Goal: Task Accomplishment & Management: Complete application form

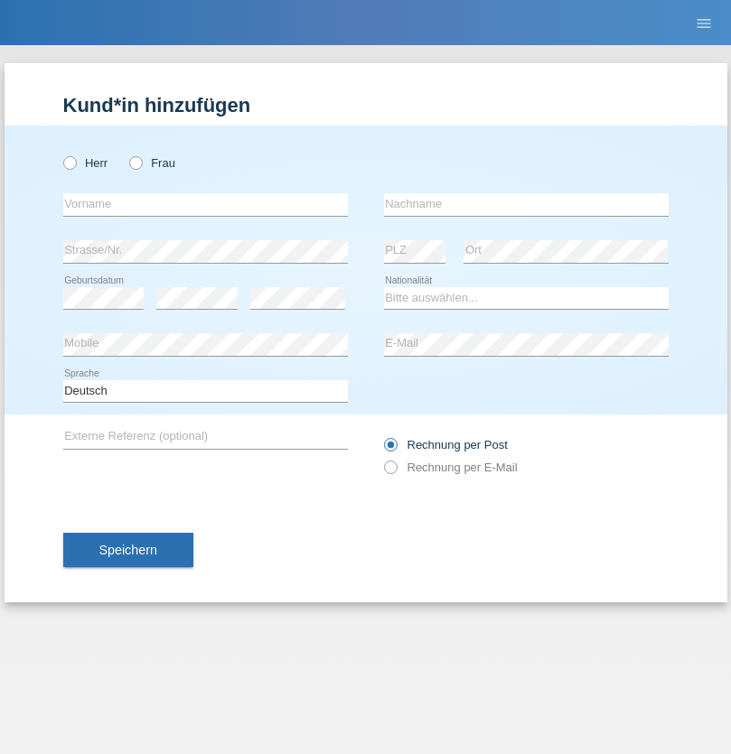
radio input "true"
click at [205, 204] on input "text" at bounding box center [205, 204] width 285 height 23
type input "Mohamed"
click at [526, 204] on input "text" at bounding box center [526, 204] width 285 height 23
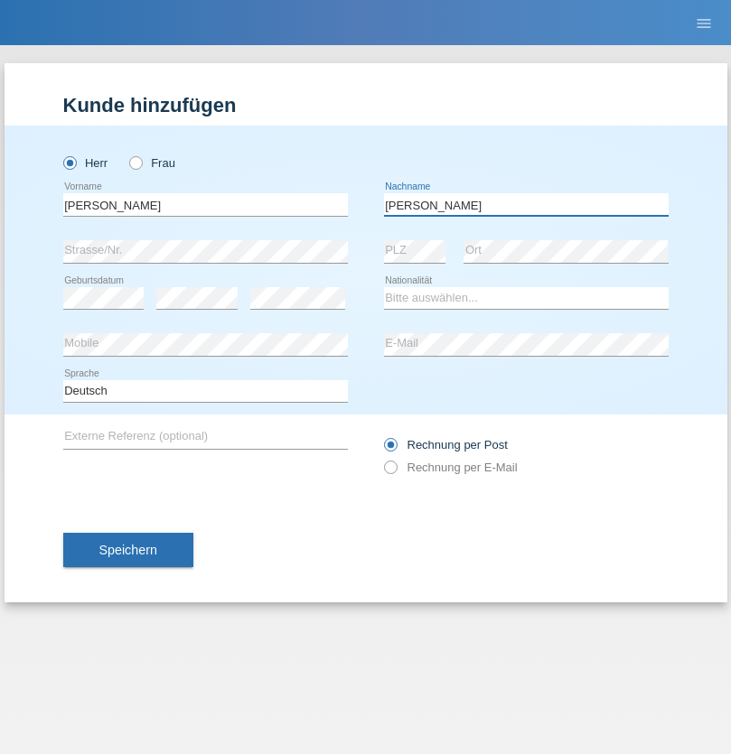
type input "Mohamed"
select select "SY"
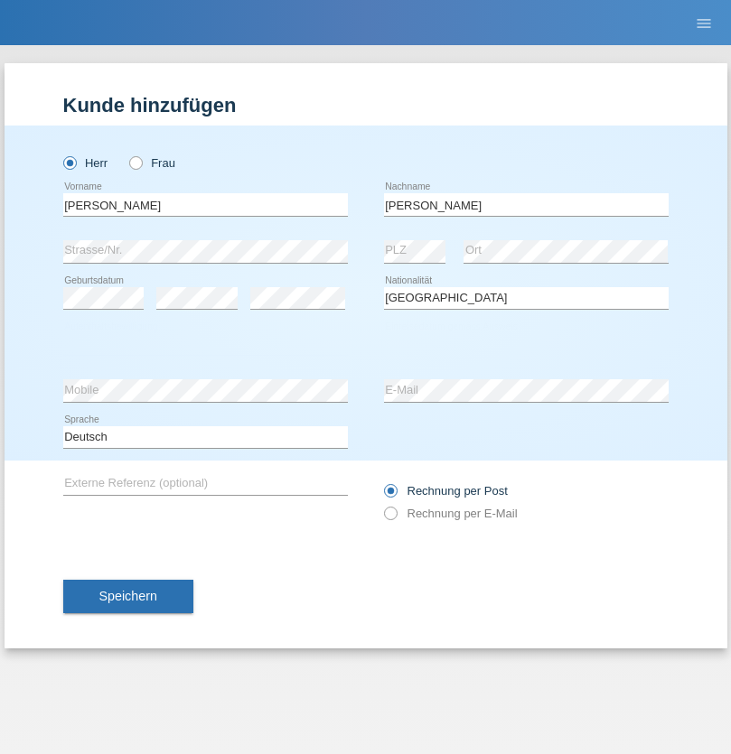
select select "C"
select select "21"
select select "12"
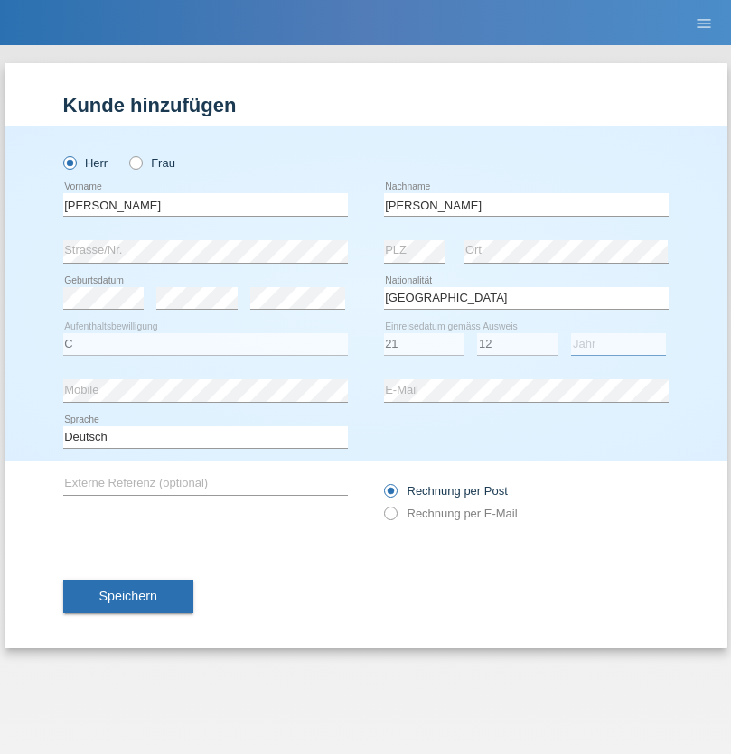
select select "2013"
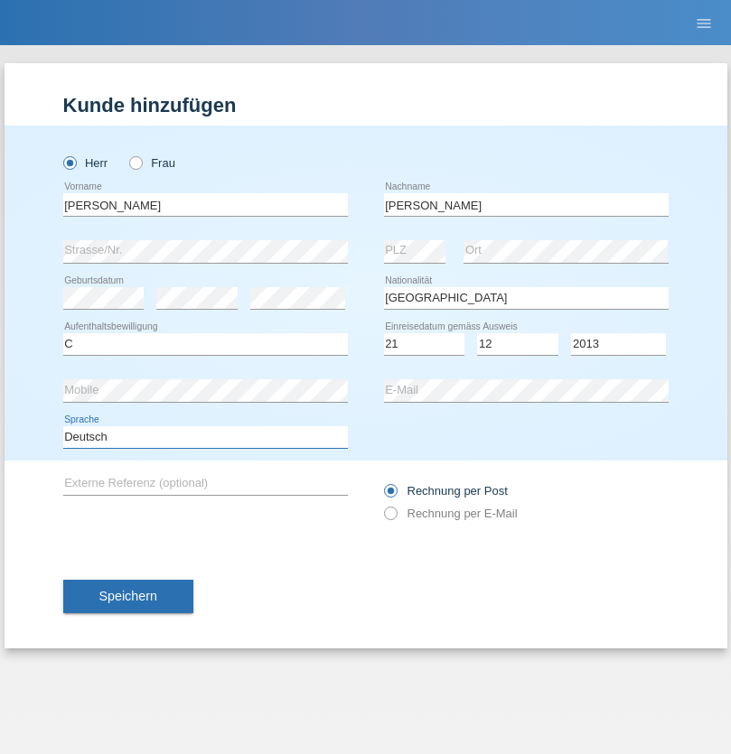
select select "en"
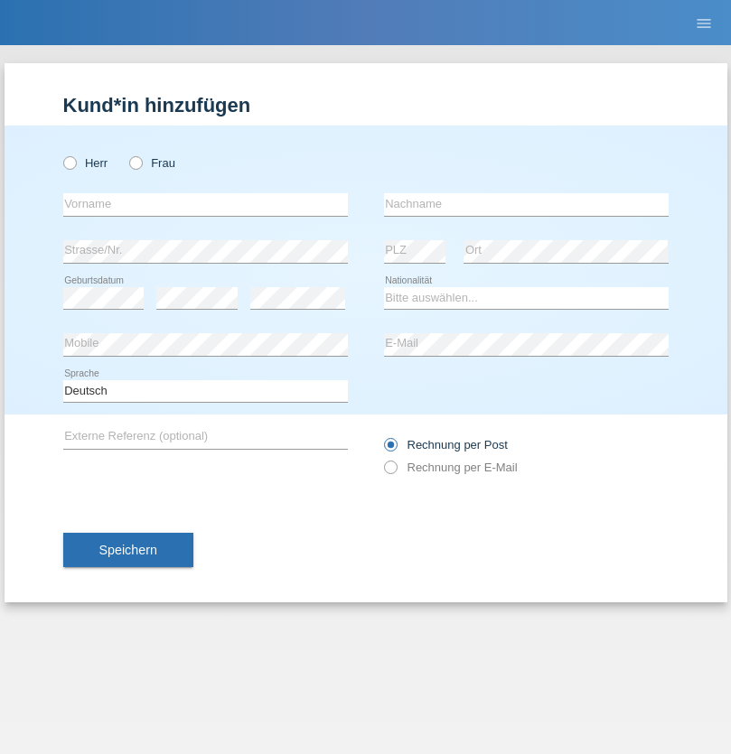
radio input "true"
click at [205, 204] on input "text" at bounding box center [205, 204] width 285 height 23
type input "[PERSON_NAME]"
click at [526, 204] on input "text" at bounding box center [526, 204] width 285 height 23
type input "Senn"
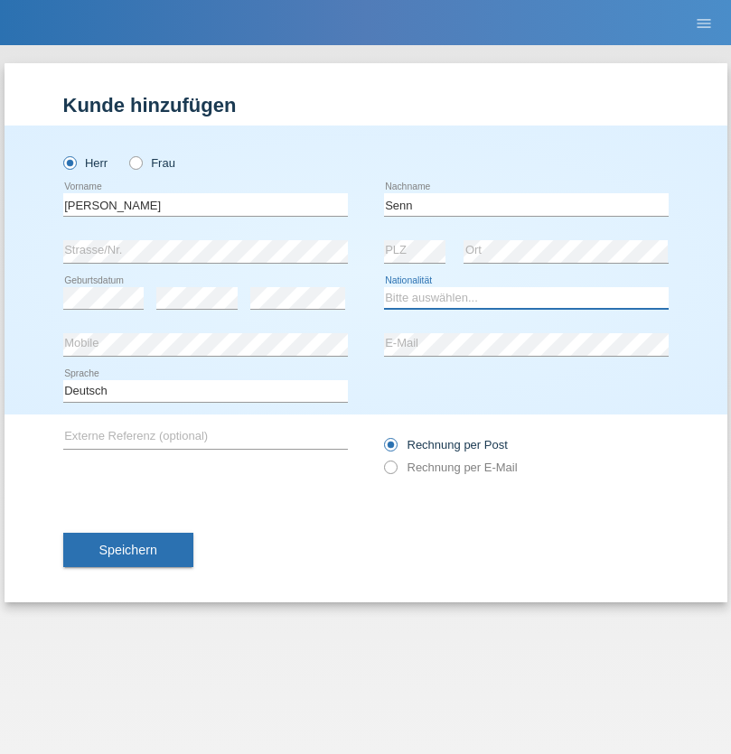
select select "CH"
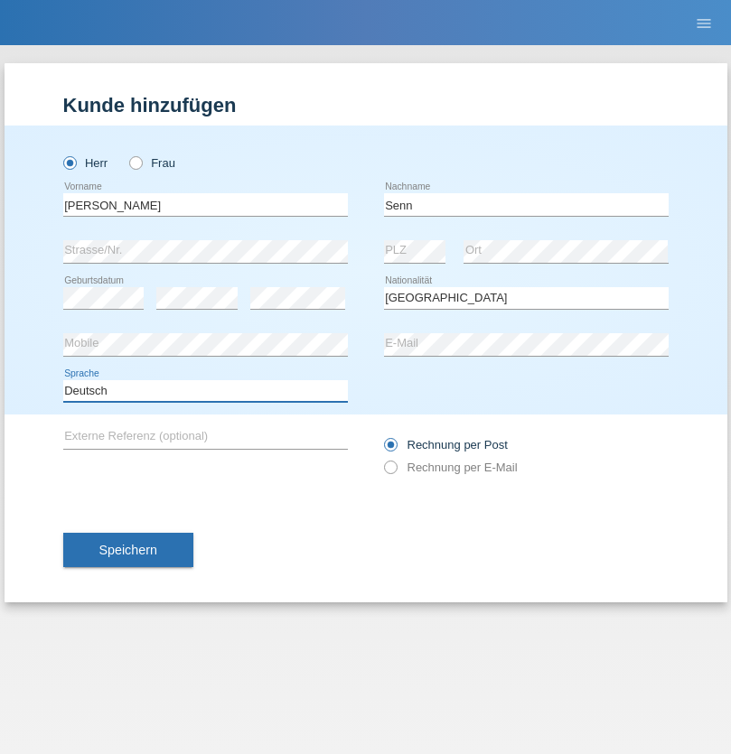
select select "en"
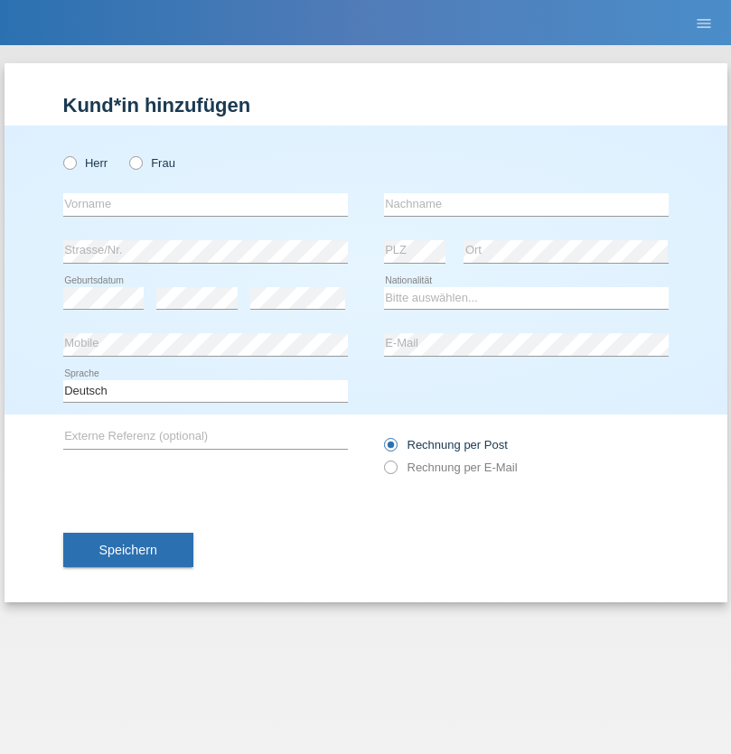
radio input "true"
click at [205, 204] on input "text" at bounding box center [205, 204] width 285 height 23
type input "Diana"
click at [526, 204] on input "text" at bounding box center [526, 204] width 285 height 23
type input "Baloh"
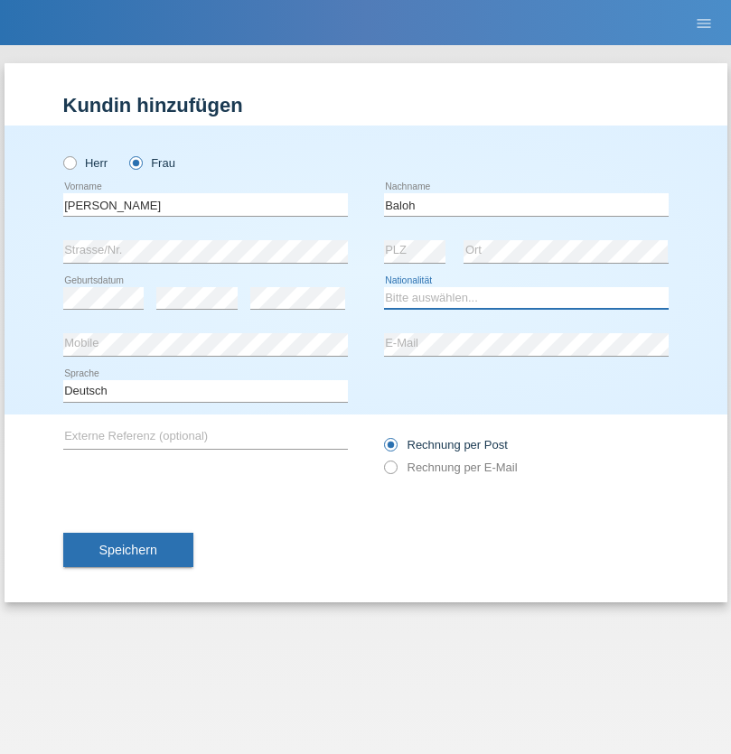
select select "UA"
select select "C"
select select "09"
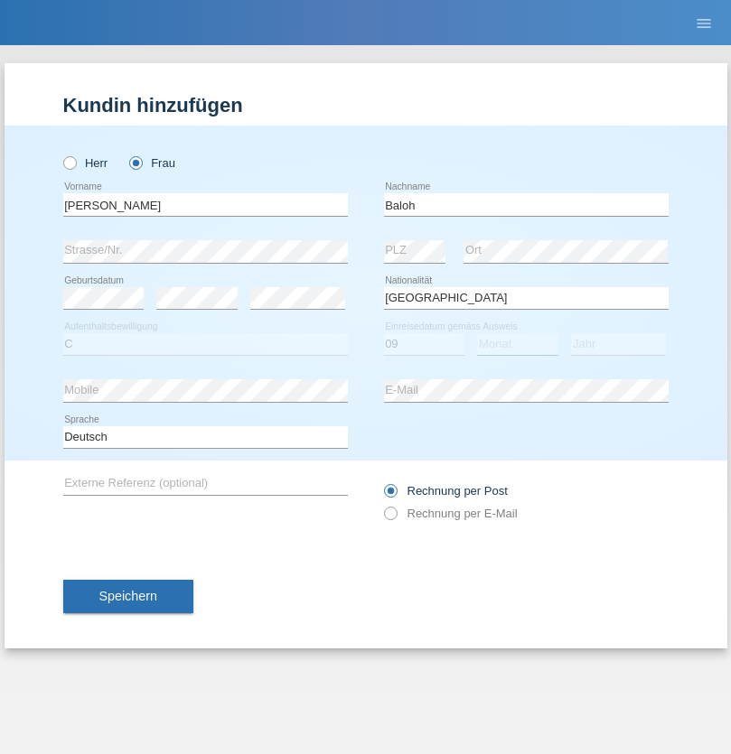
select select "05"
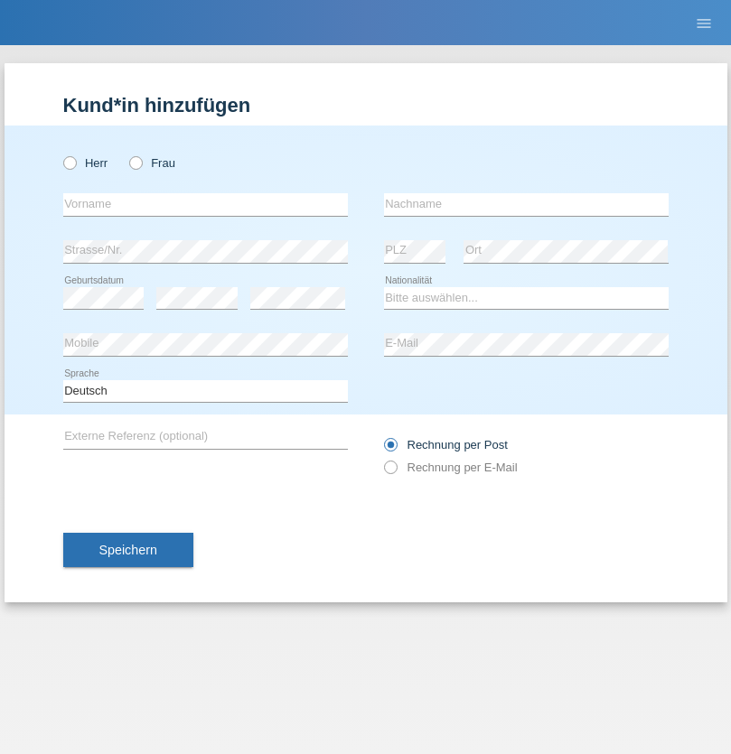
radio input "true"
click at [205, 204] on input "text" at bounding box center [205, 204] width 285 height 23
type input "Petre"
click at [526, 204] on input "text" at bounding box center [526, 204] width 285 height 23
type input "Bujor"
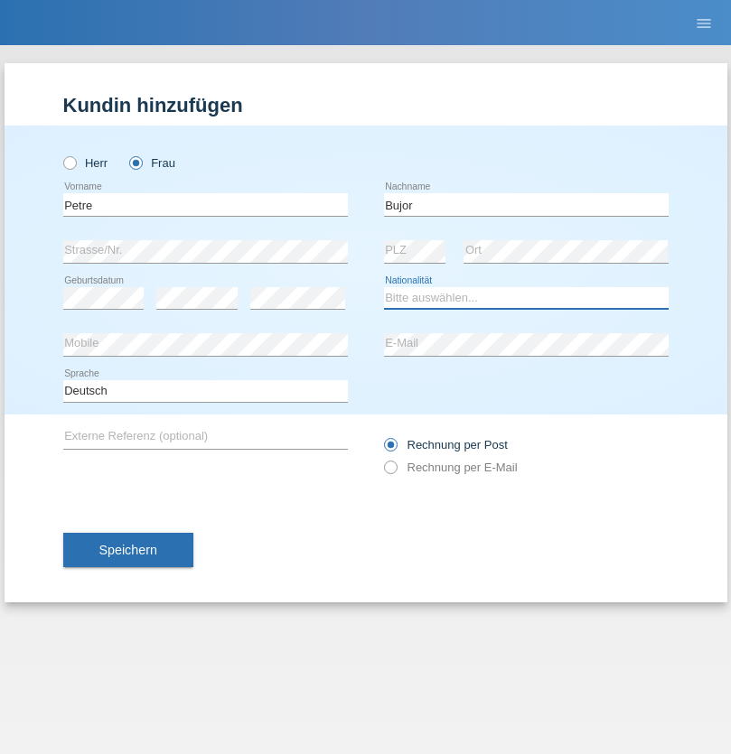
select select "RO"
select select "C"
select select "08"
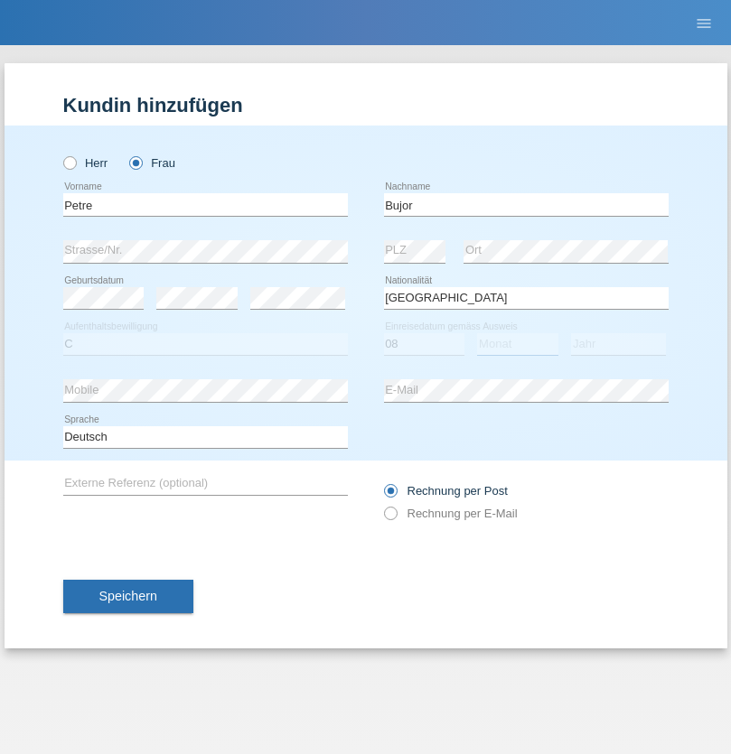
select select "09"
select select "2021"
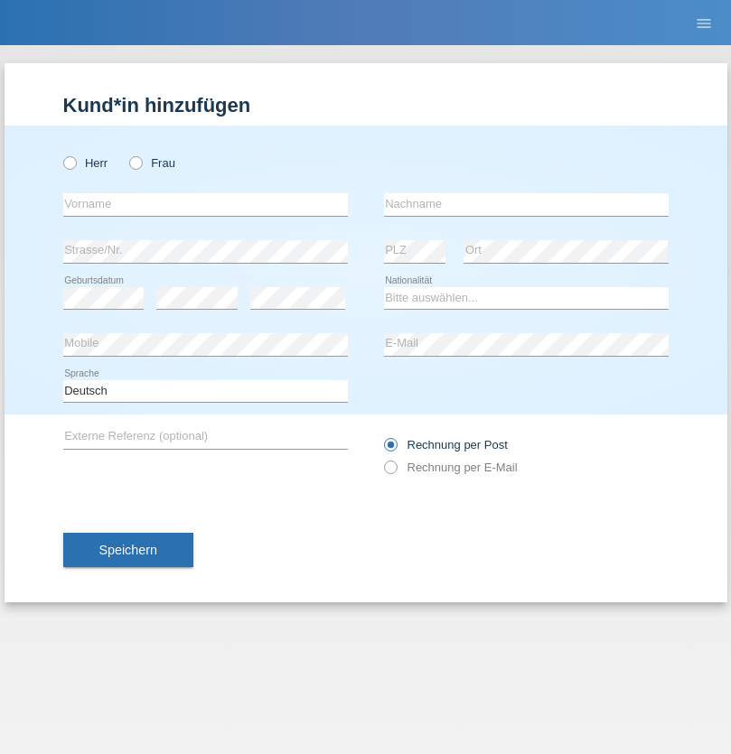
radio input "true"
click at [205, 204] on input "text" at bounding box center [205, 204] width 285 height 23
type input "agnertina"
click at [526, 204] on input "text" at bounding box center [526, 204] width 285 height 23
type input "noshaj"
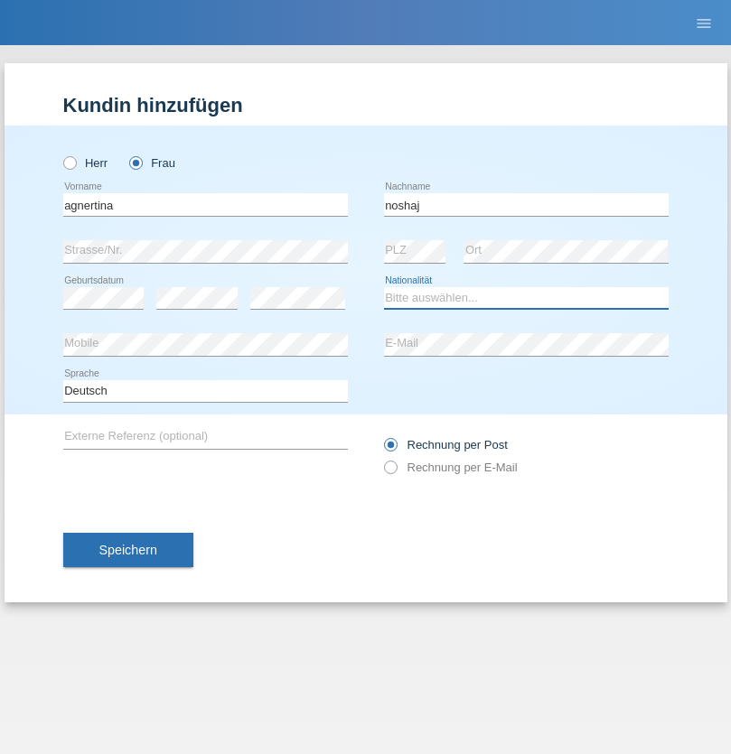
select select "NL"
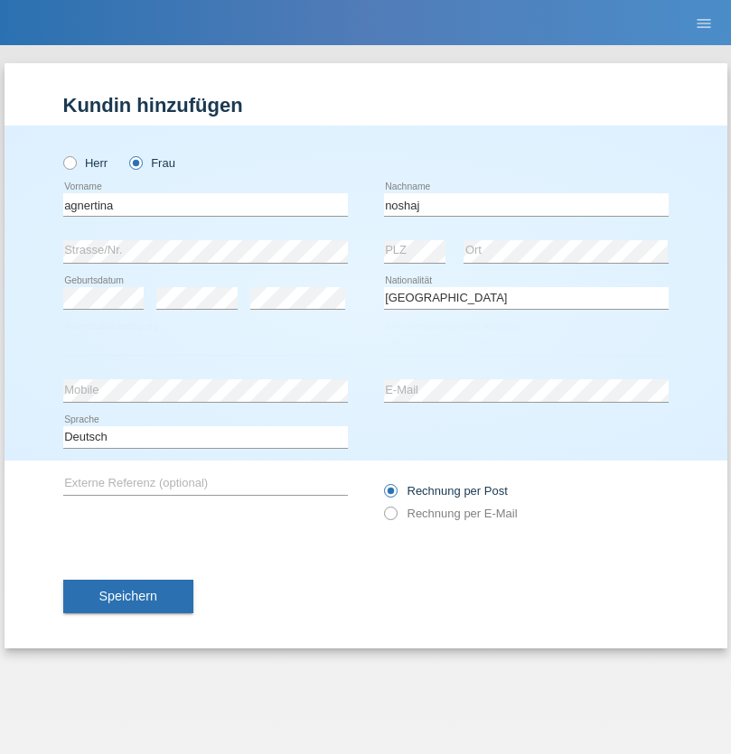
select select "C"
select select "01"
select select "08"
select select "2021"
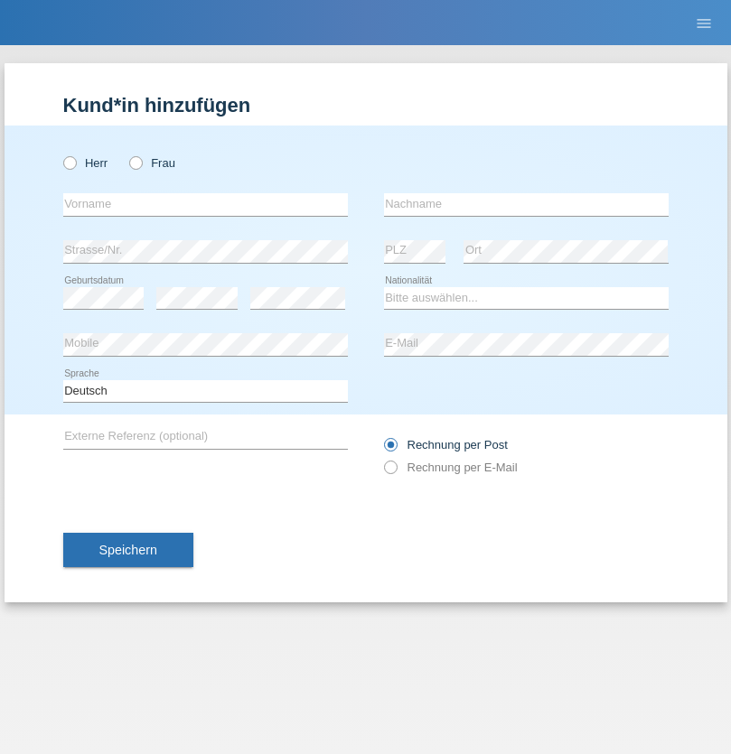
radio input "true"
click at [205, 204] on input "text" at bounding box center [205, 204] width 285 height 23
type input "firat"
click at [526, 204] on input "text" at bounding box center [526, 204] width 285 height 23
type input "kara"
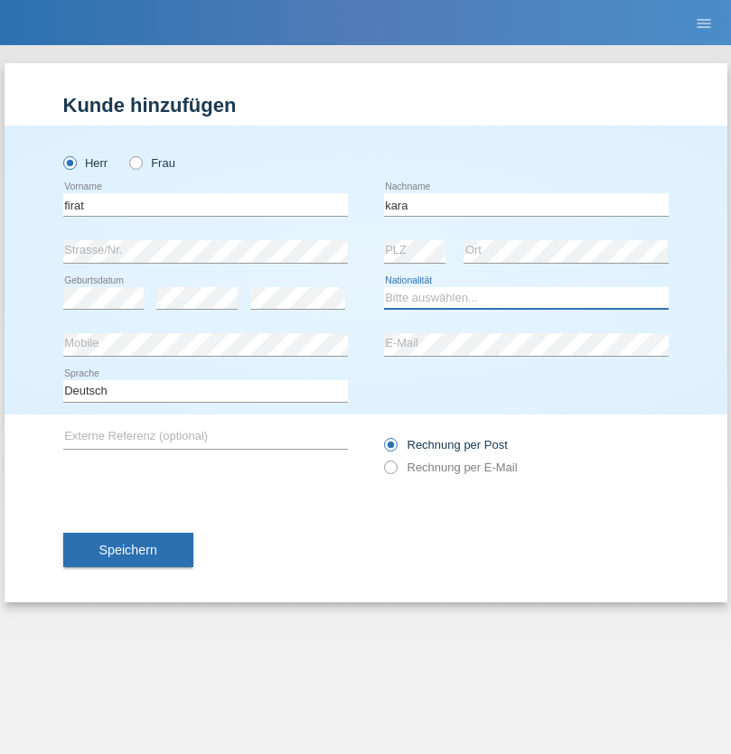
select select "CH"
radio input "true"
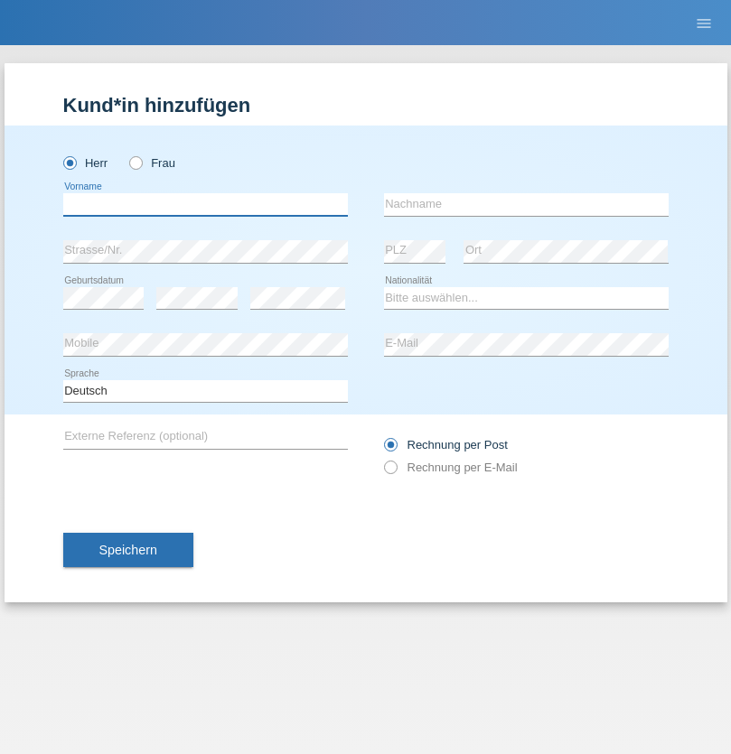
click at [205, 204] on input "text" at bounding box center [205, 204] width 285 height 23
type input "[PERSON_NAME]"
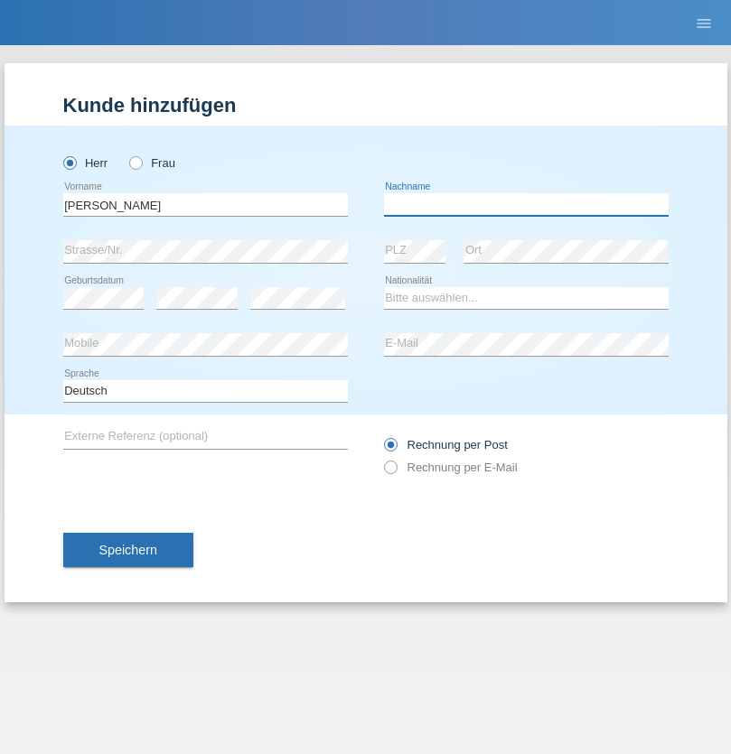
click at [526, 204] on input "text" at bounding box center [526, 204] width 285 height 23
type input "Teeriu"
select select "RO"
select select "C"
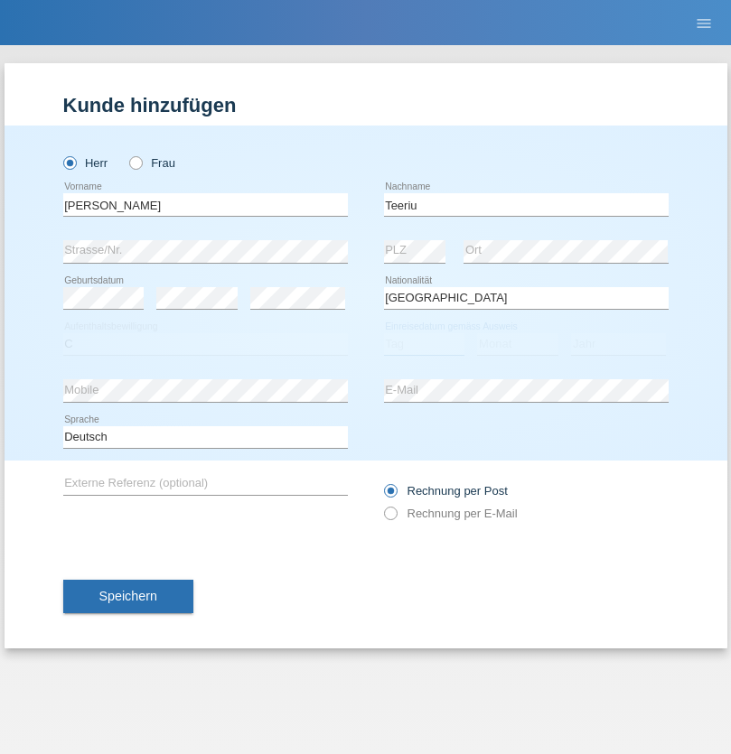
select select "08"
select select "09"
select select "2021"
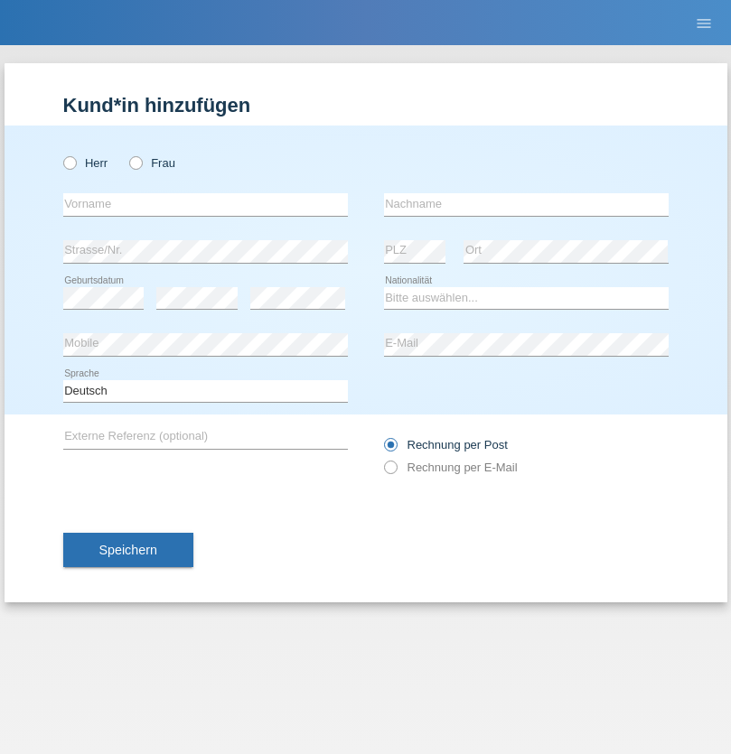
radio input "true"
click at [205, 204] on input "text" at bounding box center [205, 204] width 285 height 23
type input "[PERSON_NAME]"
click at [526, 204] on input "text" at bounding box center [526, 204] width 285 height 23
type input "Dössegger"
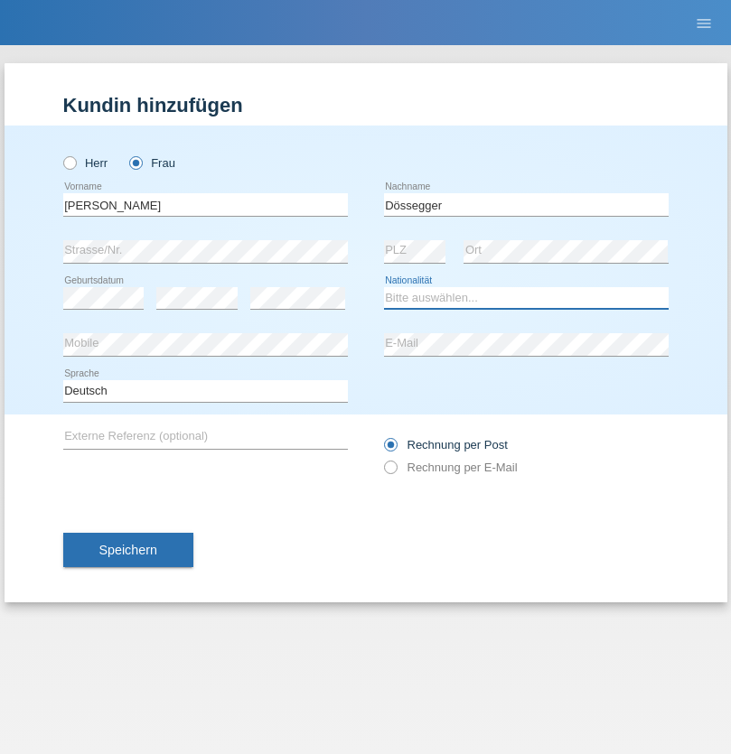
select select "CH"
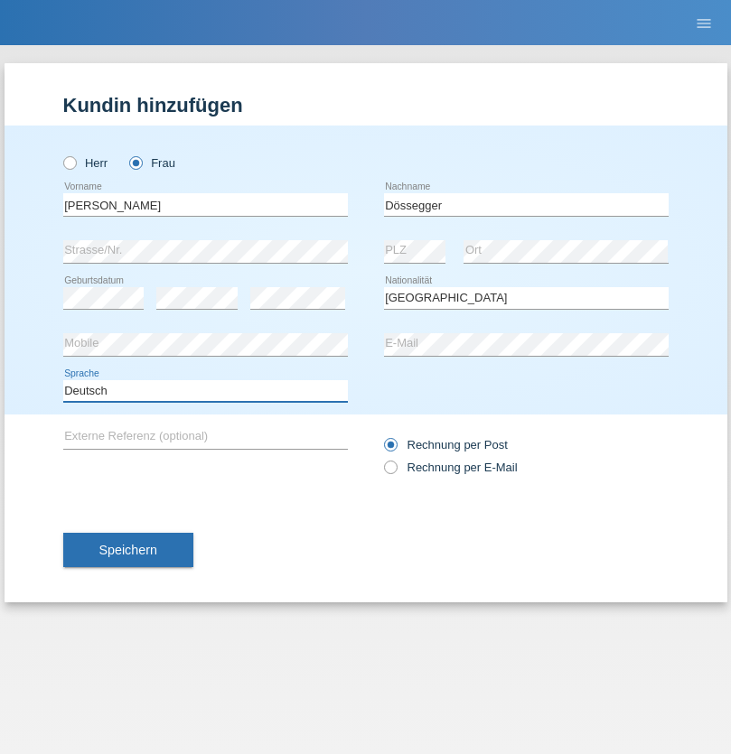
select select "en"
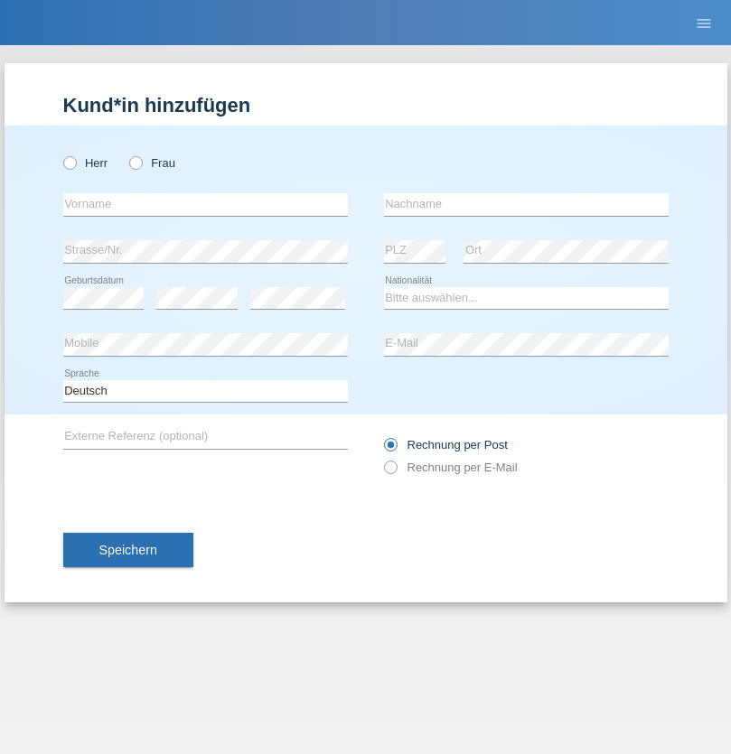
radio input "true"
click at [205, 204] on input "text" at bounding box center [205, 204] width 285 height 23
type input "Senije"
click at [526, 204] on input "text" at bounding box center [526, 204] width 285 height 23
type input "[DEMOGRAPHIC_DATA]"
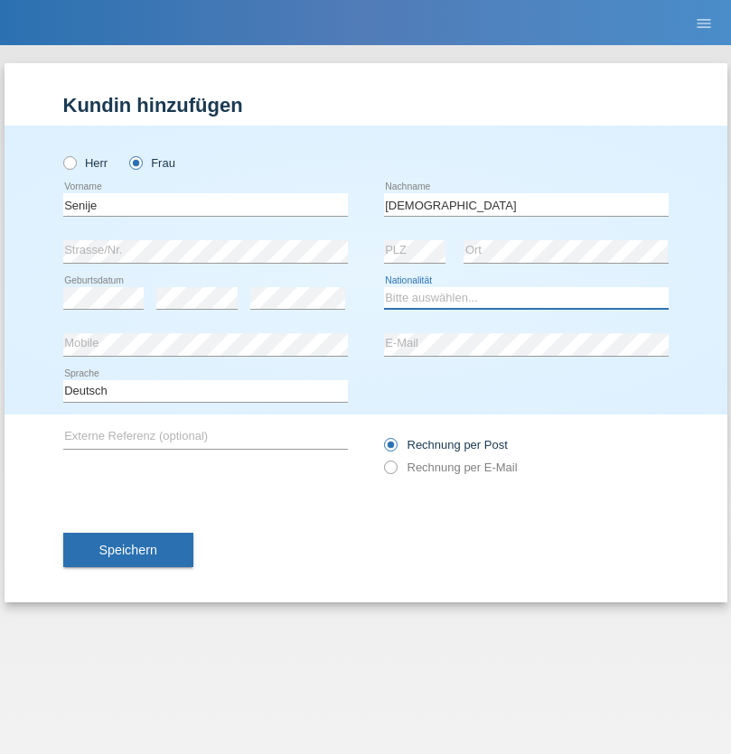
select select "CH"
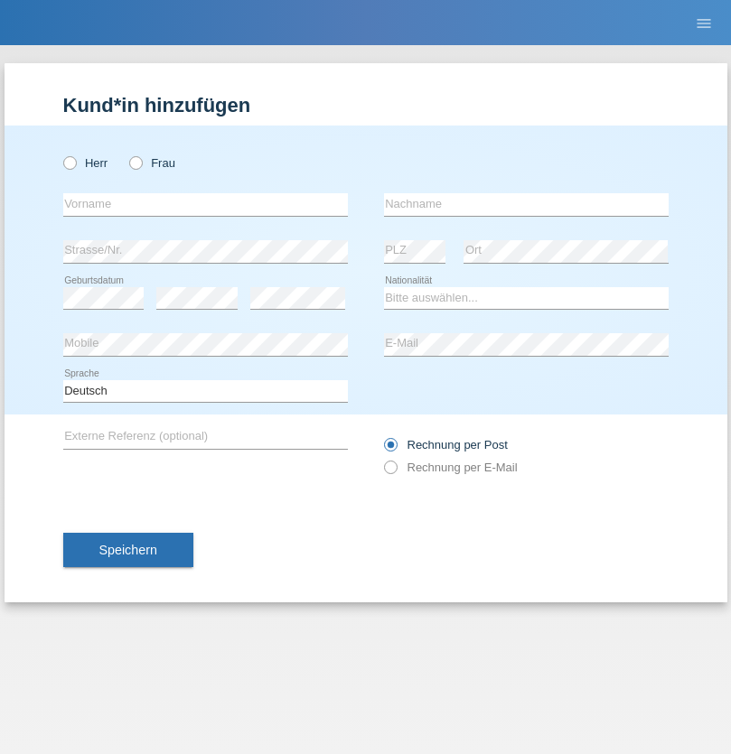
radio input "true"
click at [205, 204] on input "text" at bounding box center [205, 204] width 285 height 23
type input "Andy"
click at [526, 204] on input "text" at bounding box center [526, 204] width 285 height 23
type input "Priestley"
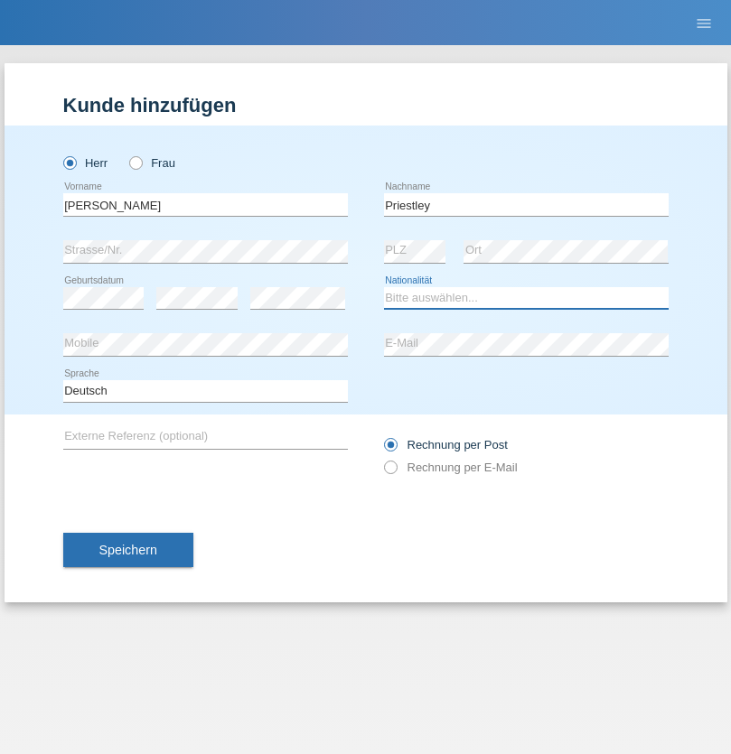
select select "CH"
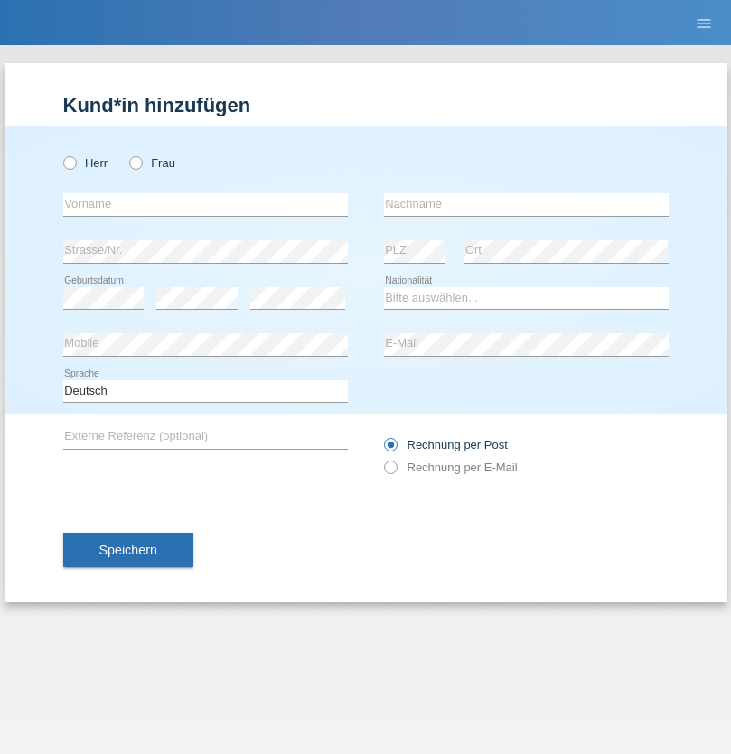
radio input "true"
click at [205, 204] on input "text" at bounding box center [205, 204] width 285 height 23
type input "Francesco"
click at [526, 204] on input "text" at bounding box center [526, 204] width 285 height 23
type input "Fortugno"
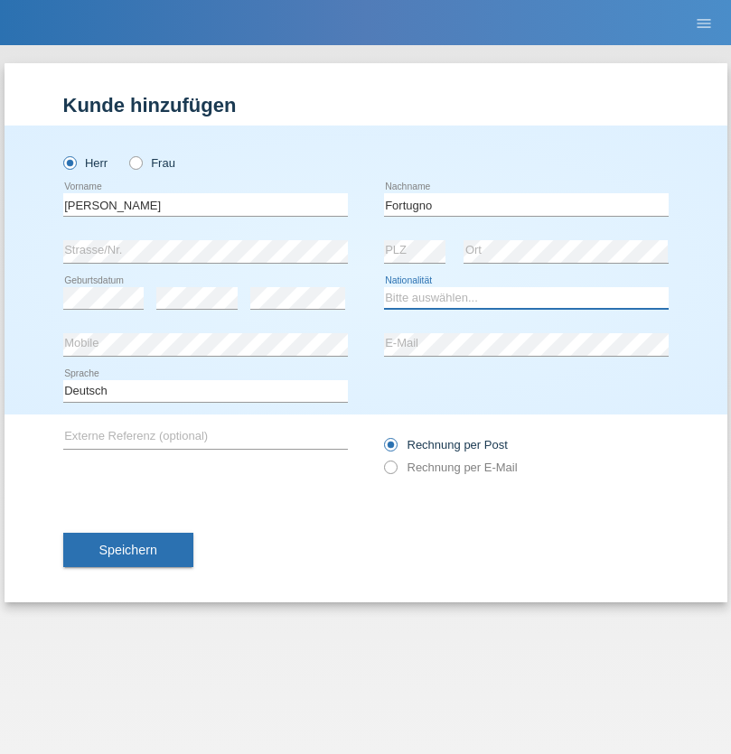
select select "IT"
select select "C"
select select "09"
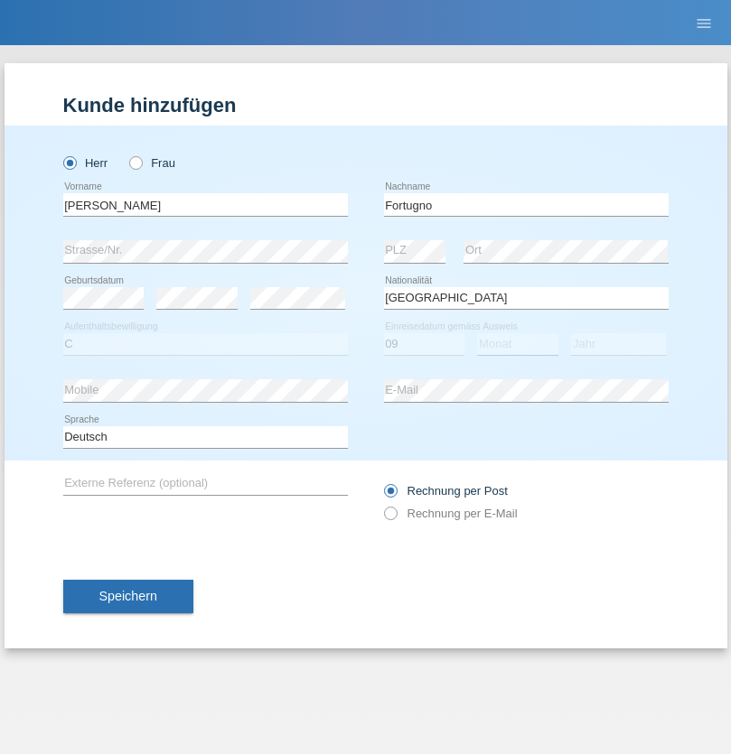
select select "08"
select select "2006"
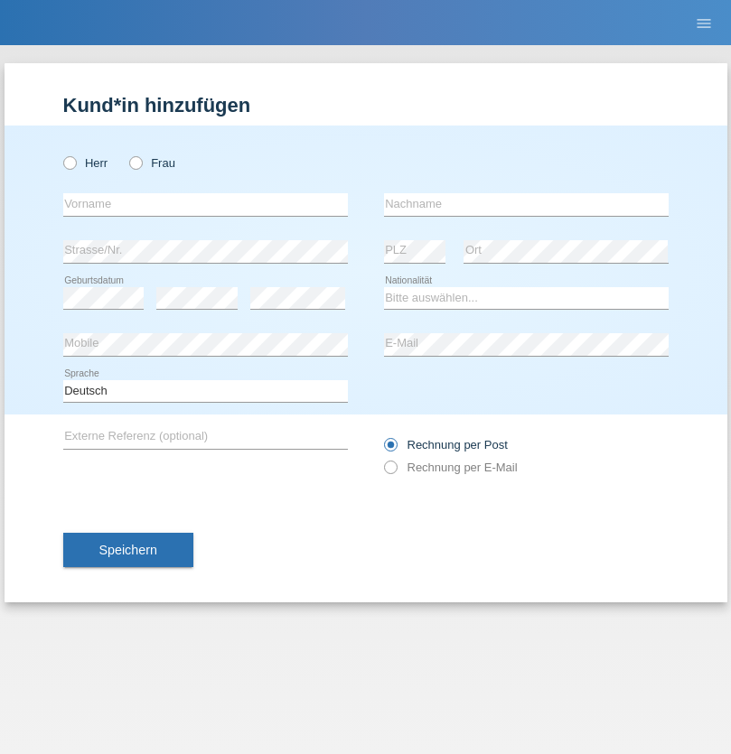
radio input "true"
click at [205, 204] on input "text" at bounding box center [205, 204] width 285 height 23
type input "[PERSON_NAME]"
click at [526, 204] on input "text" at bounding box center [526, 204] width 285 height 23
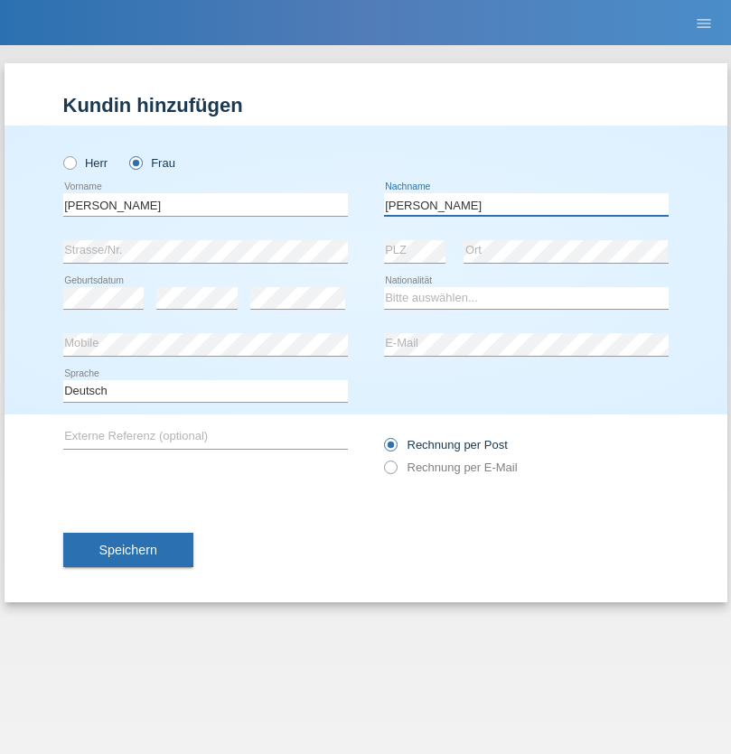
type input "Yolana"
select select "UA"
select select "C"
select select "23"
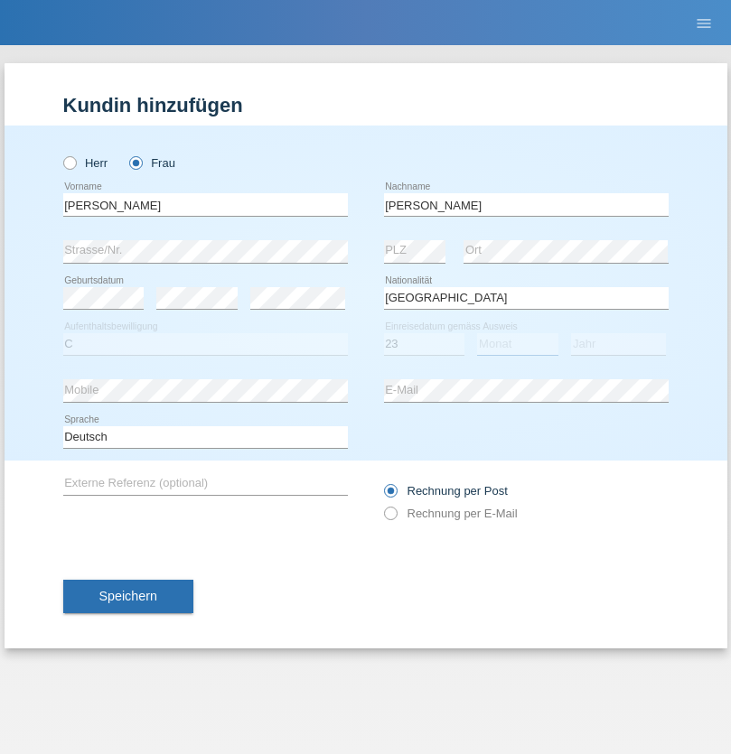
select select "10"
select select "2021"
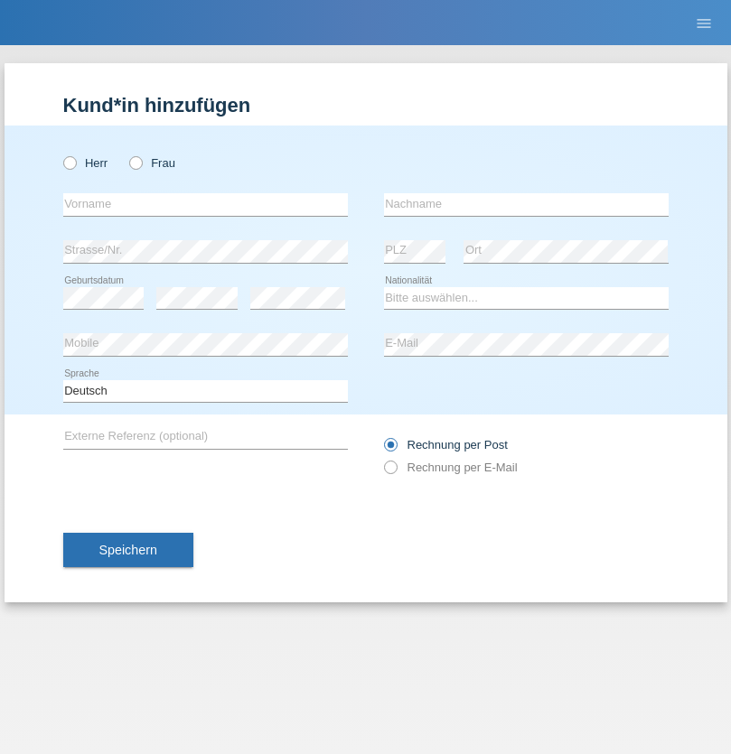
radio input "true"
click at [205, 204] on input "text" at bounding box center [205, 204] width 285 height 23
type input "Nuria"
click at [526, 204] on input "text" at bounding box center [526, 204] width 285 height 23
type input "D'Antino"
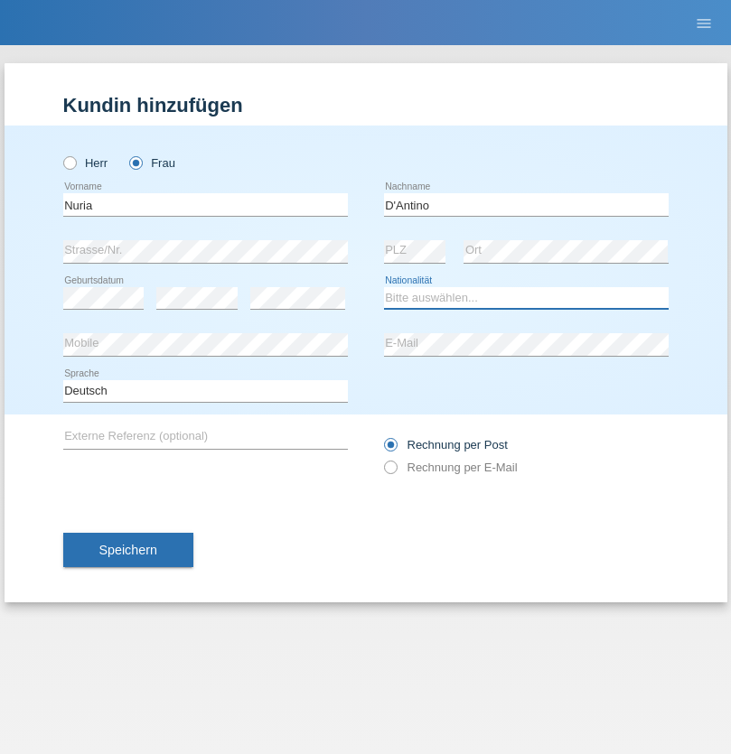
select select "CH"
